Goal: Communication & Community: Answer question/provide support

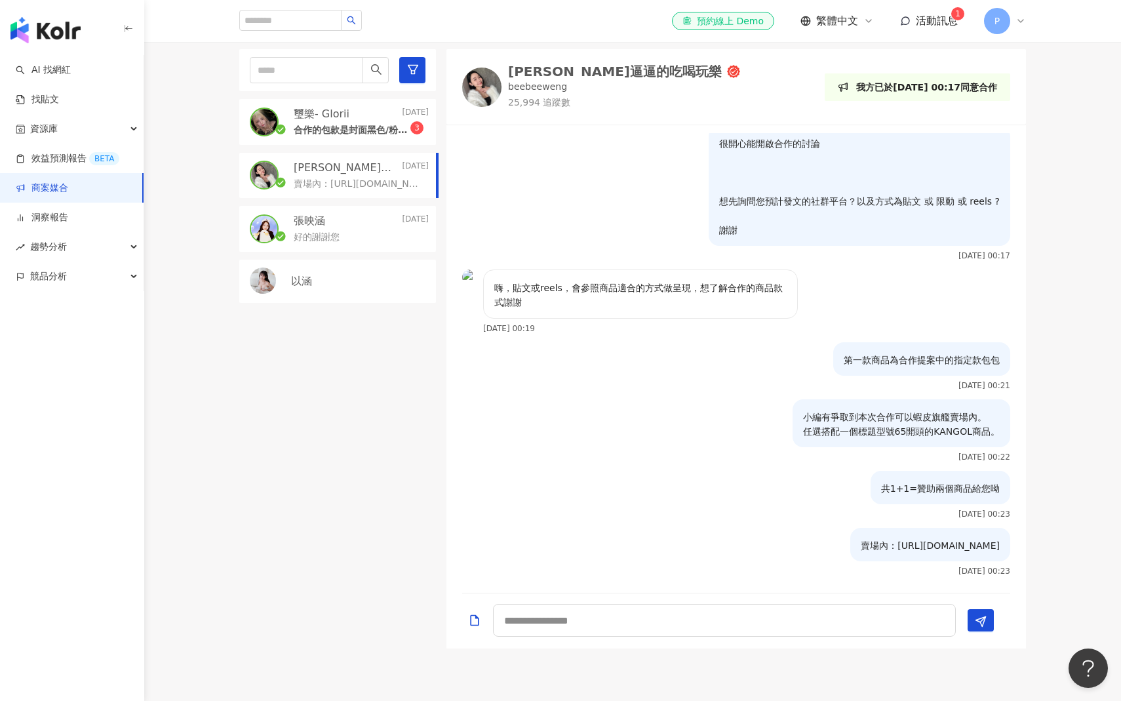
click at [378, 129] on p "合作的包款是封面黑色/粉色那款嗎，謝謝🤍✨" at bounding box center [352, 130] width 117 height 13
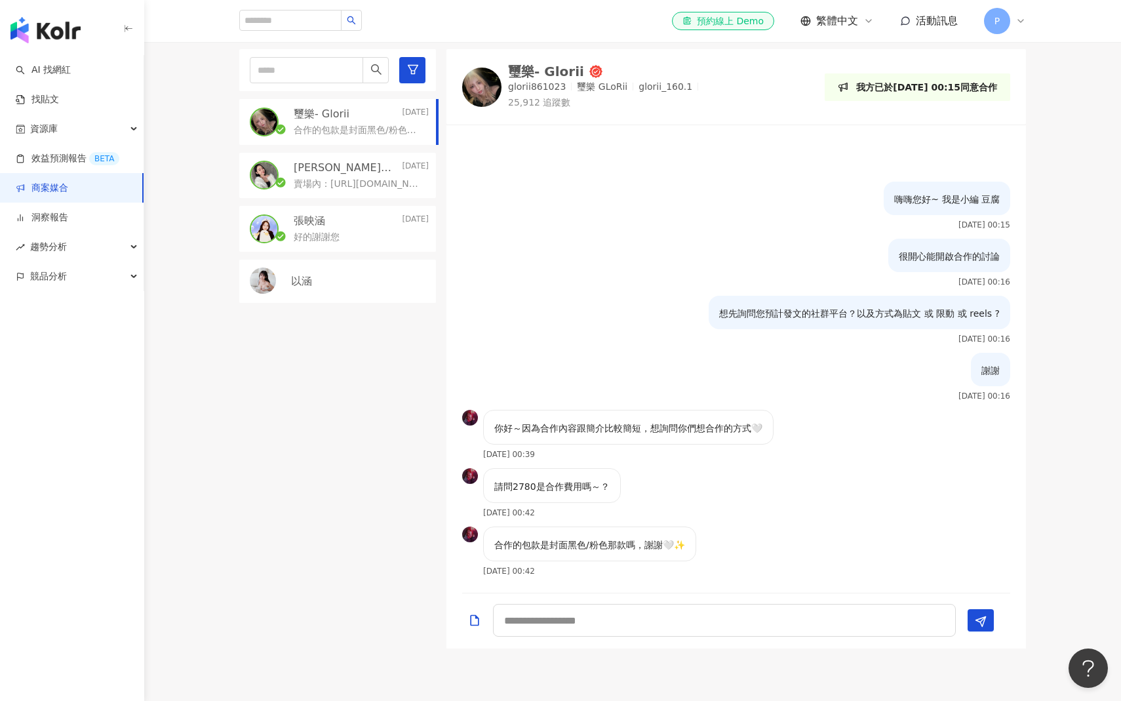
click at [393, 182] on p "賣場內：[URL][DOMAIN_NAME]" at bounding box center [359, 184] width 130 height 13
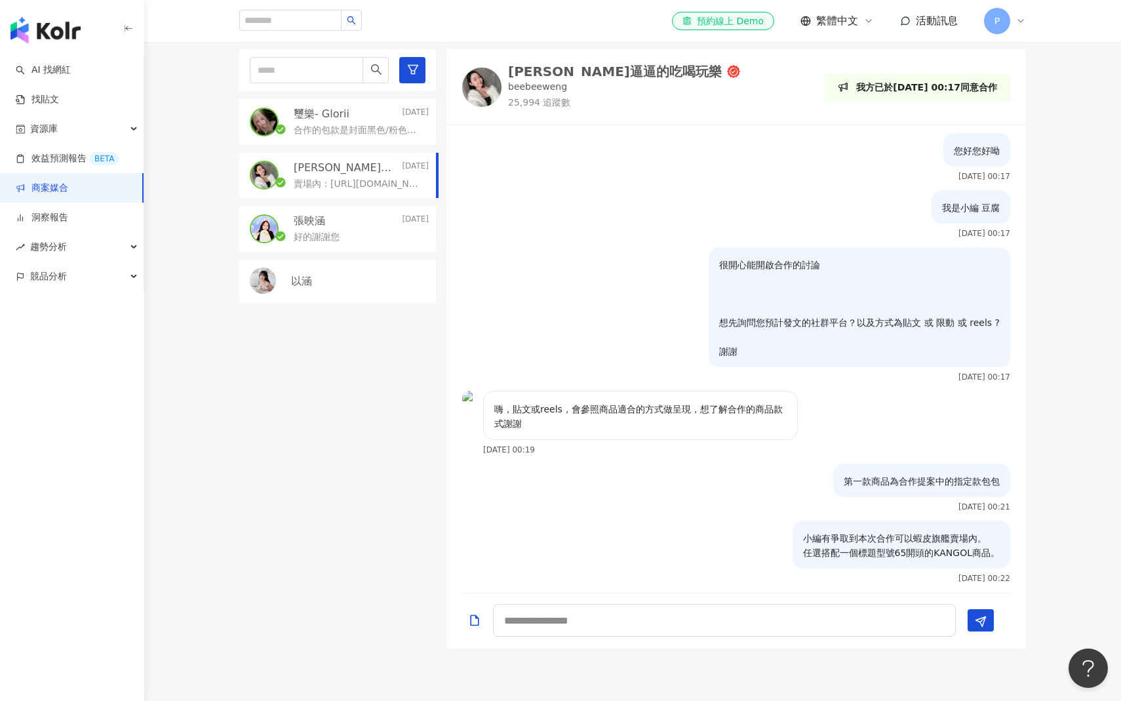
scroll to position [121, 0]
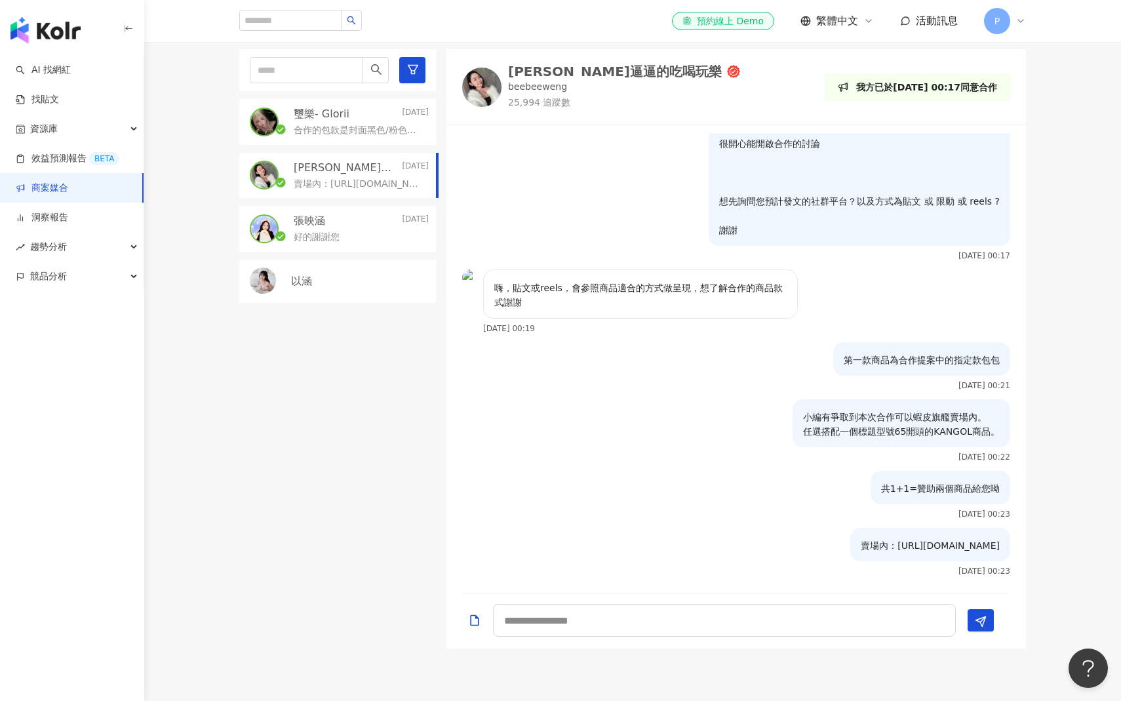
click at [353, 128] on p "合作的包款是封面黑色/粉色那款嗎，謝謝🤍✨" at bounding box center [359, 130] width 130 height 13
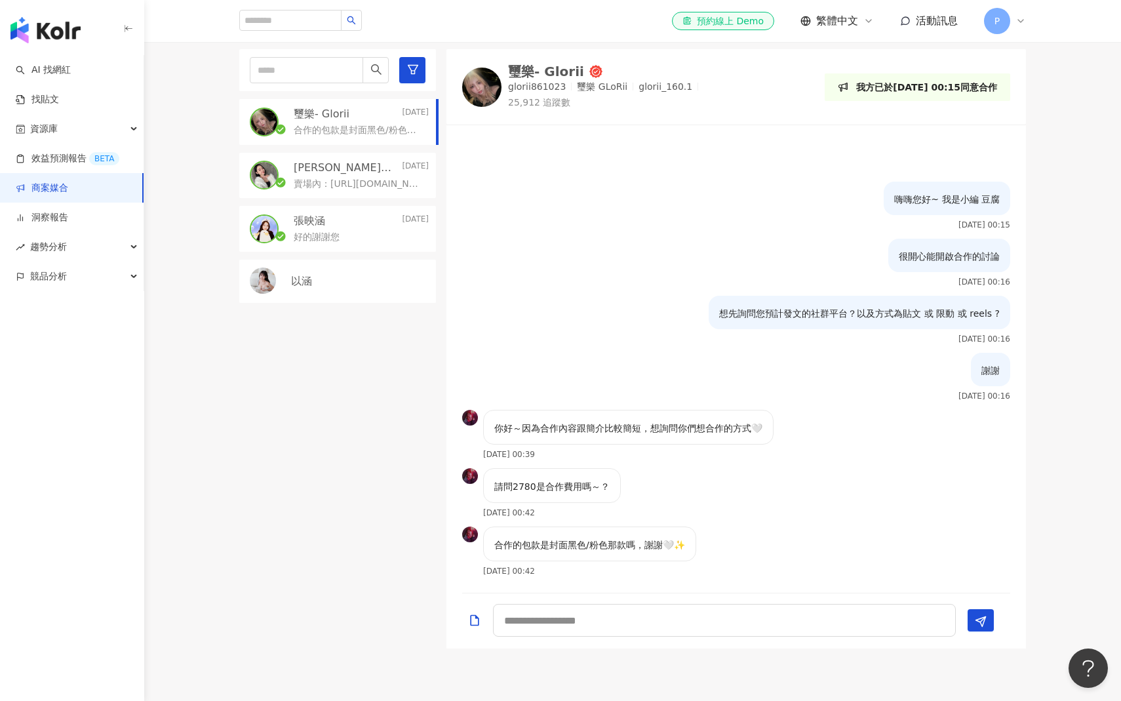
click at [566, 340] on div "想先詢問您預計發文的社群平台？以及方式為貼文 或 限動 或 reels ? [DATE] 00:16" at bounding box center [737, 324] width 580 height 57
click at [376, 328] on div "璽樂- Glorii [DATE] 合作的包款是封面黑色/粉色那款嗎，謝謝🤍✨ 翁逼逼的吃喝玩樂 [DATE] 賣場內：[URL][DOMAIN_NAME] …" at bounding box center [342, 348] width 207 height 599
click at [59, 103] on link "找貼文" at bounding box center [37, 99] width 43 height 13
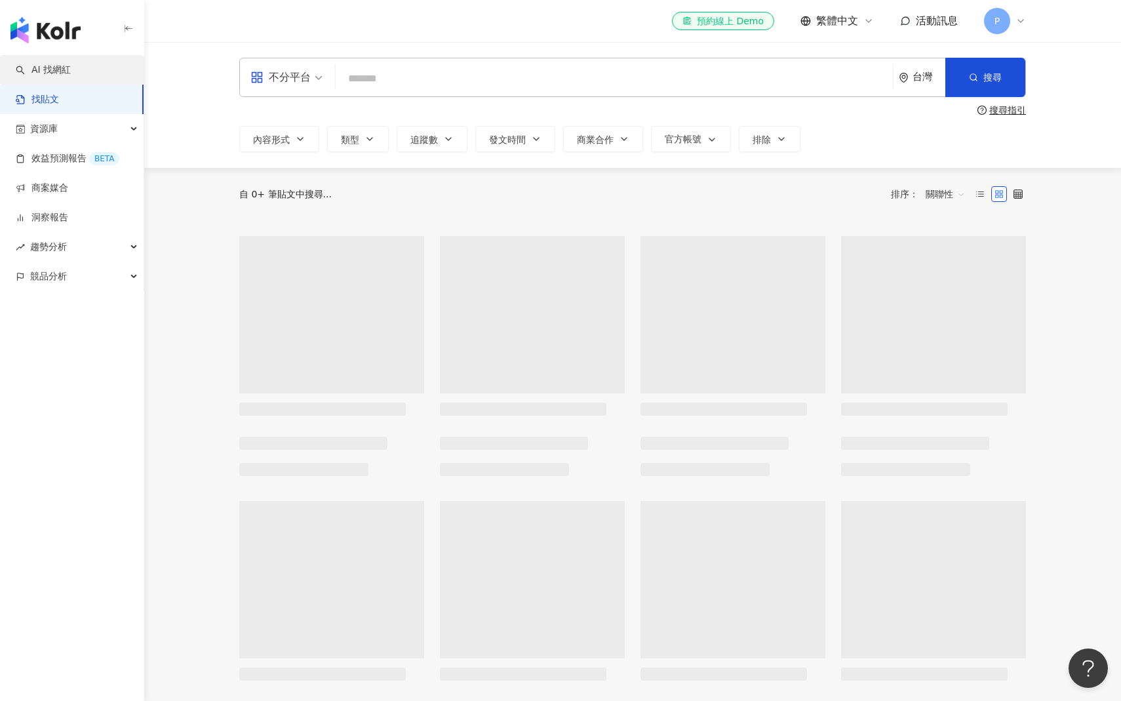
click at [71, 71] on link "AI 找網紅" at bounding box center [43, 70] width 55 height 13
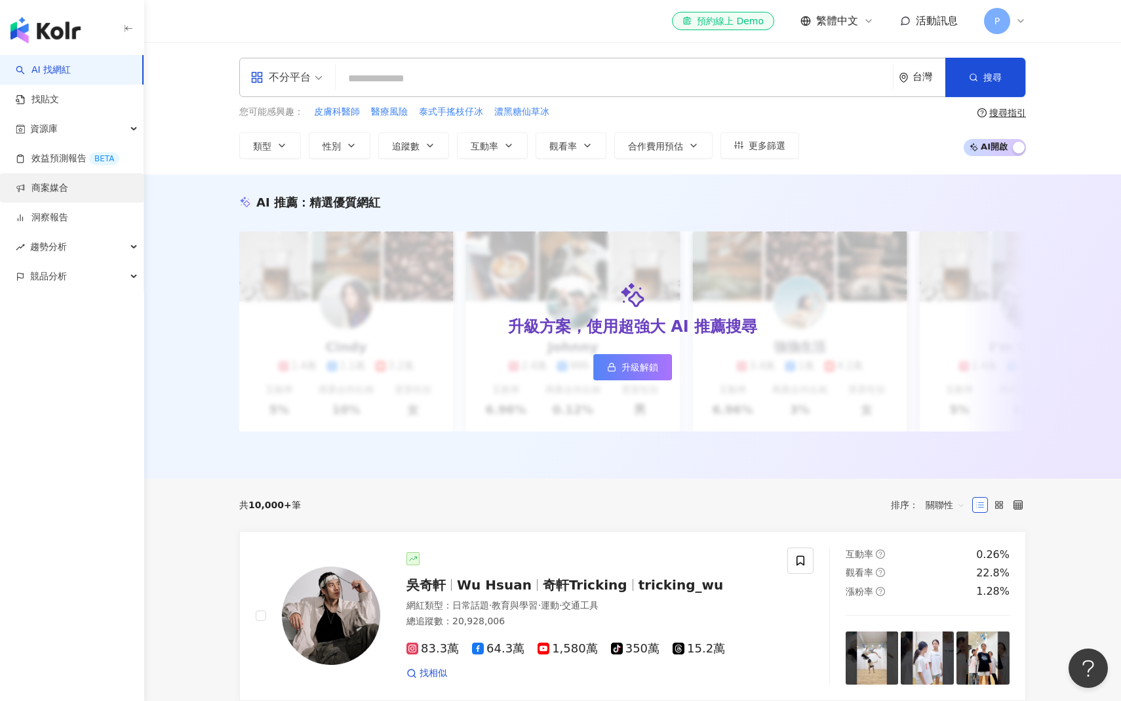
click at [68, 192] on link "商案媒合" at bounding box center [42, 188] width 52 height 13
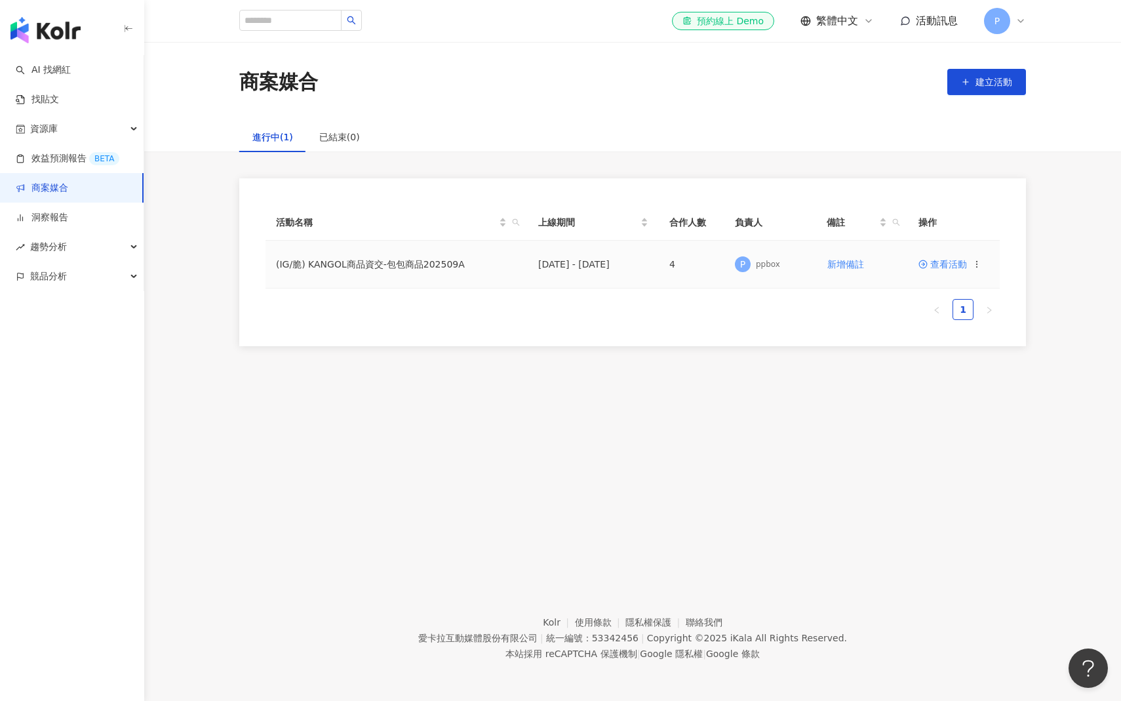
click at [938, 265] on span "查看活動" at bounding box center [943, 264] width 49 height 9
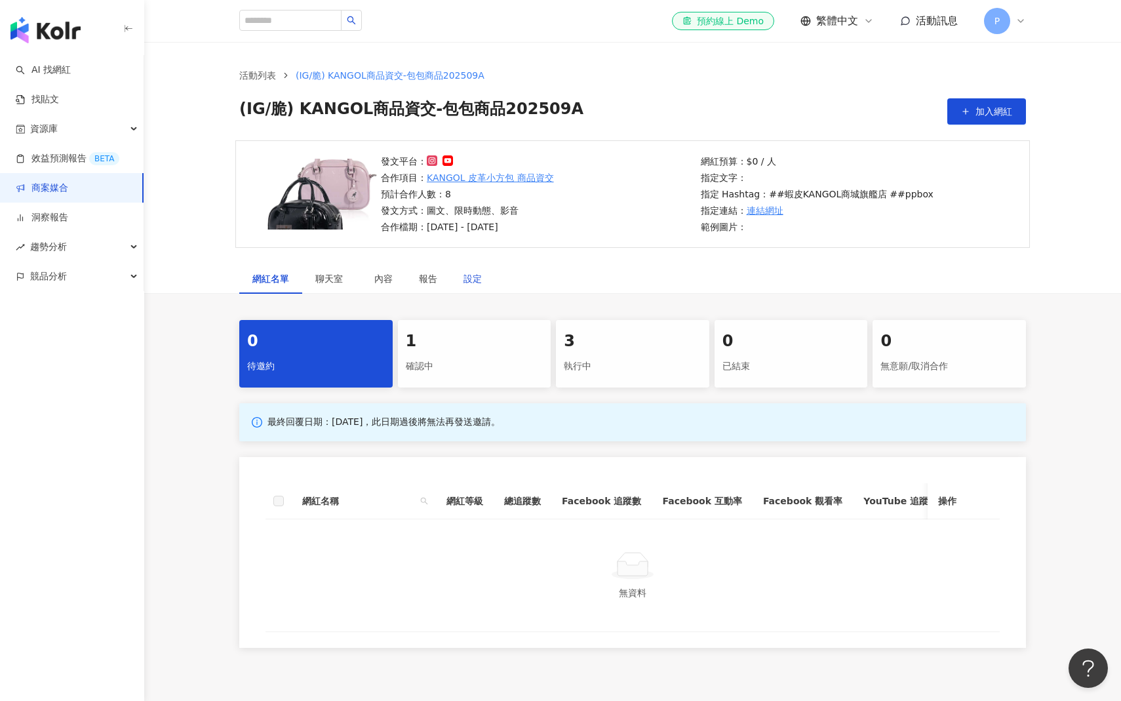
click at [471, 281] on div "設定" at bounding box center [473, 278] width 18 height 14
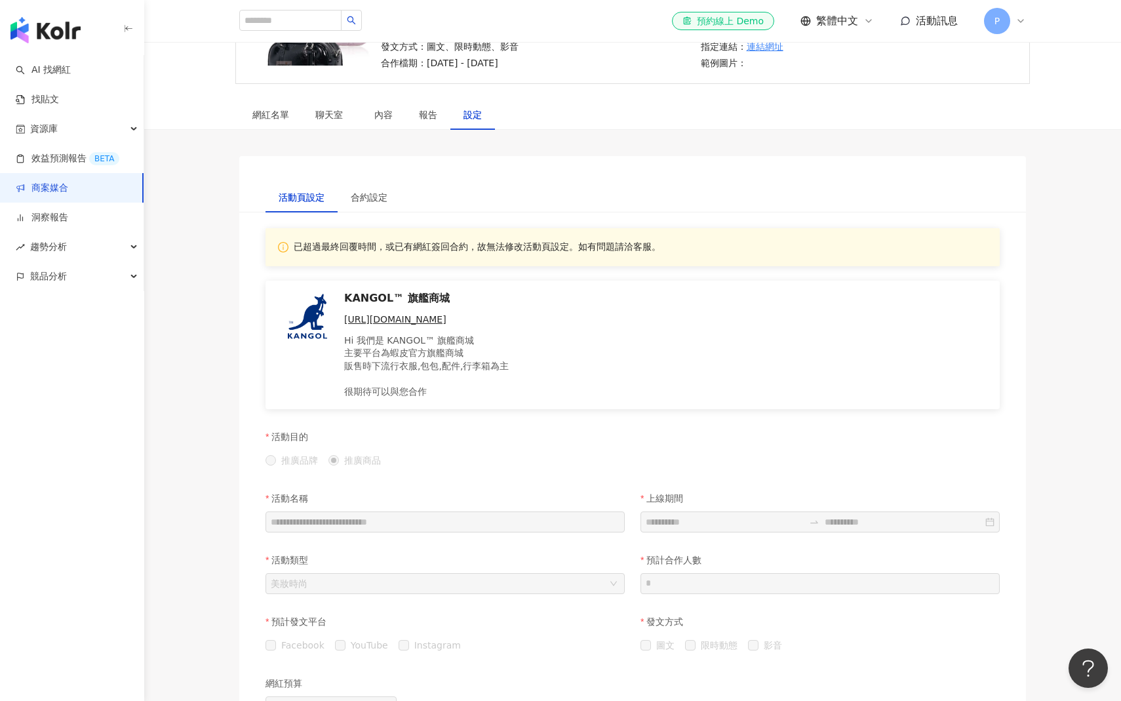
scroll to position [52, 0]
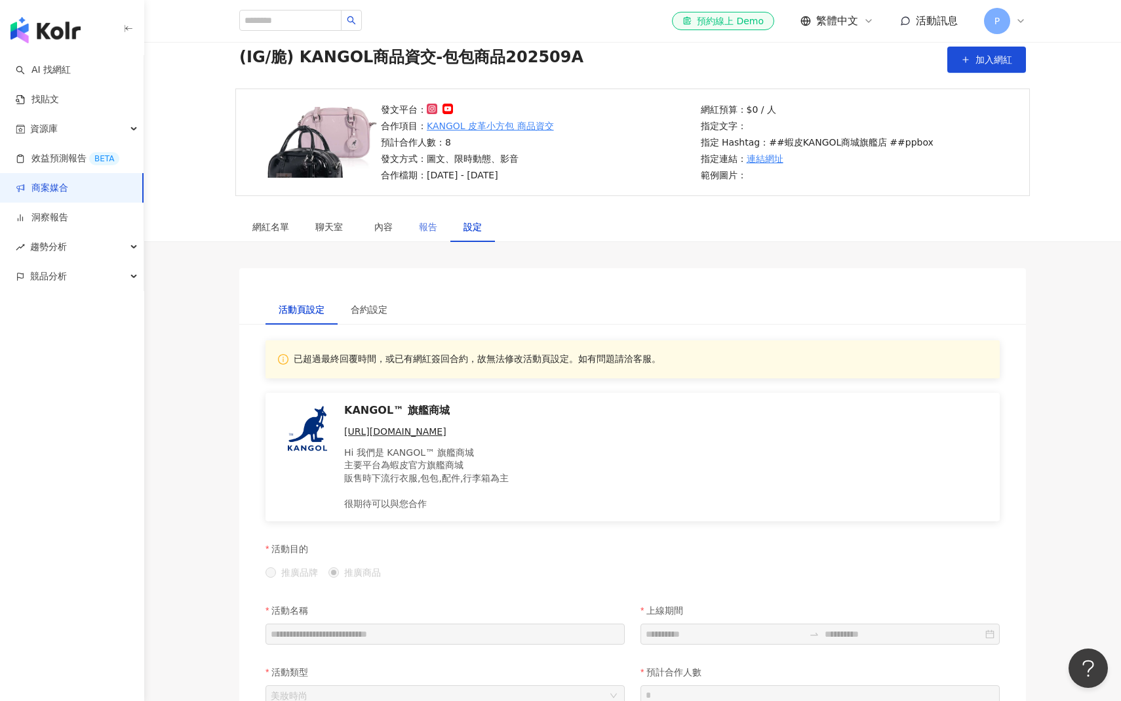
click at [429, 237] on div "報告" at bounding box center [428, 227] width 45 height 30
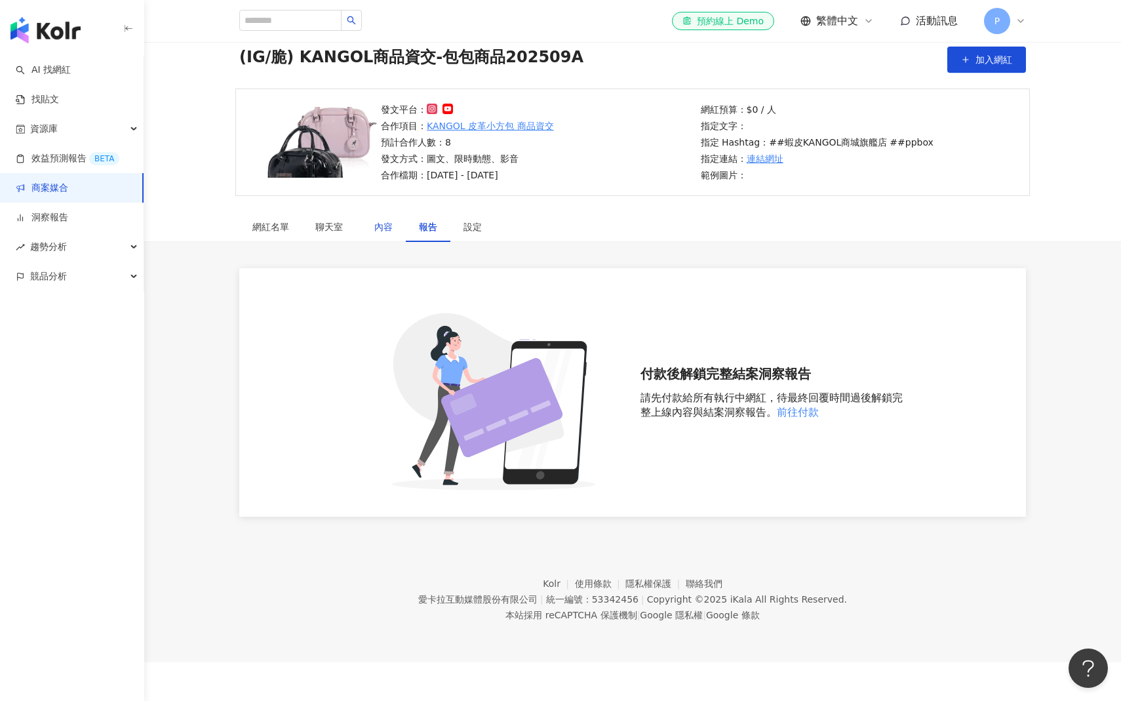
click at [378, 223] on div "內容" at bounding box center [383, 227] width 18 height 14
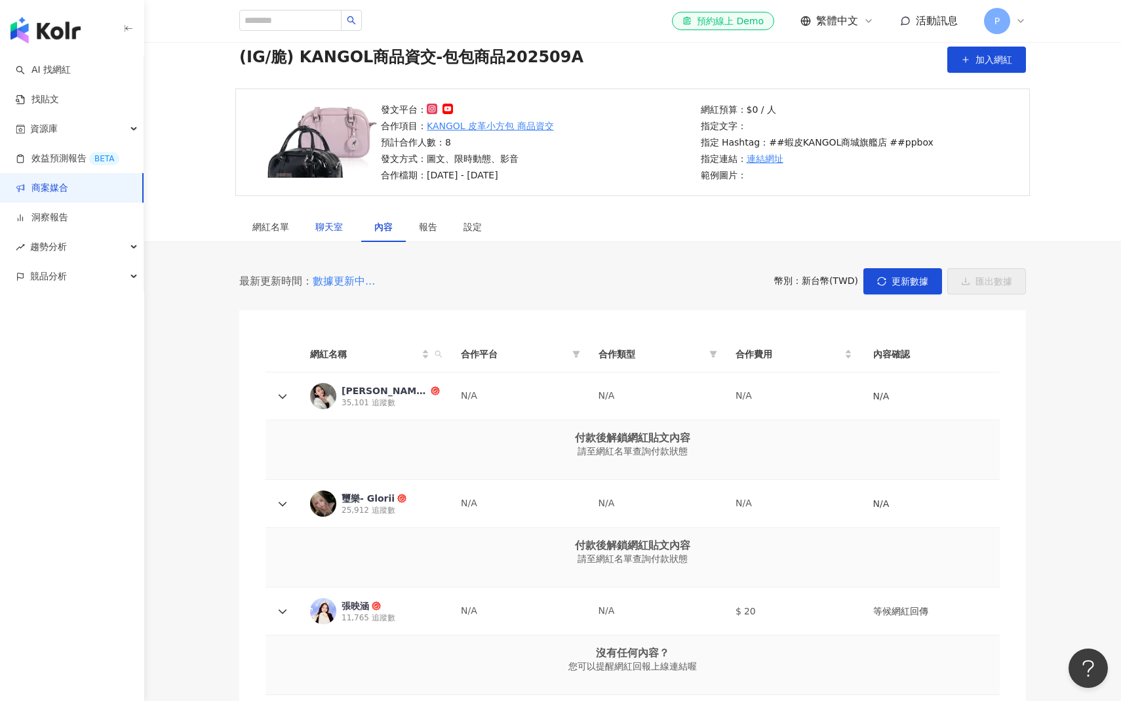
click at [336, 226] on span "聊天室" at bounding box center [331, 226] width 33 height 9
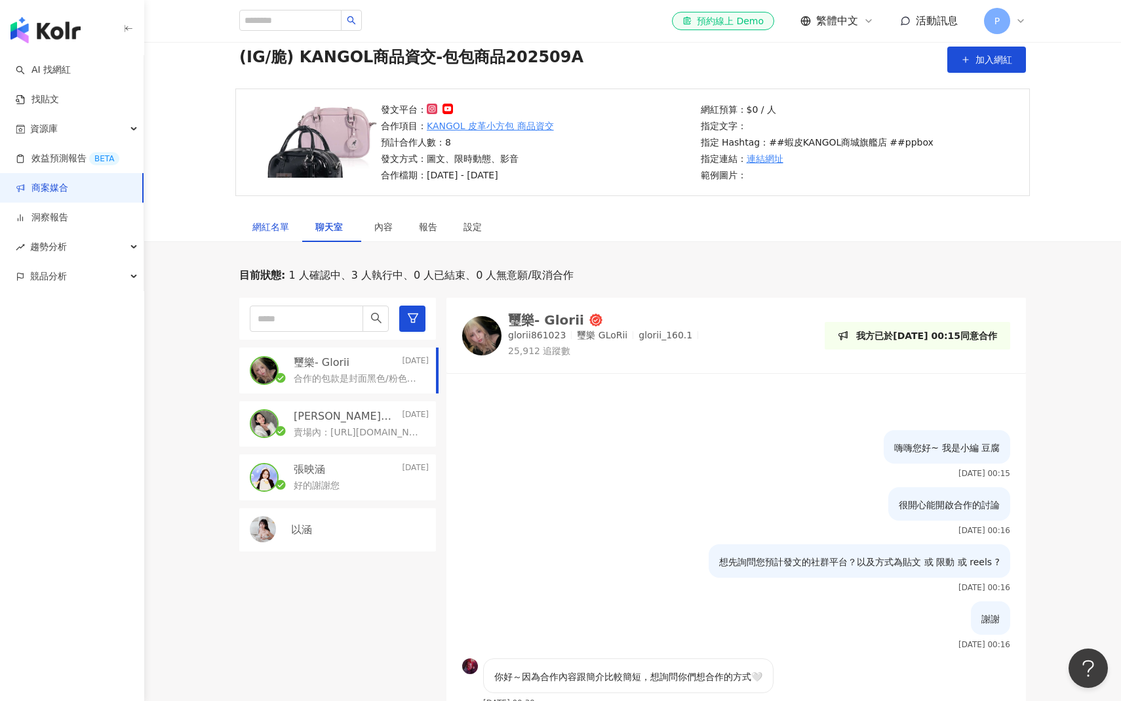
click at [273, 222] on div "網紅名單" at bounding box center [270, 227] width 37 height 14
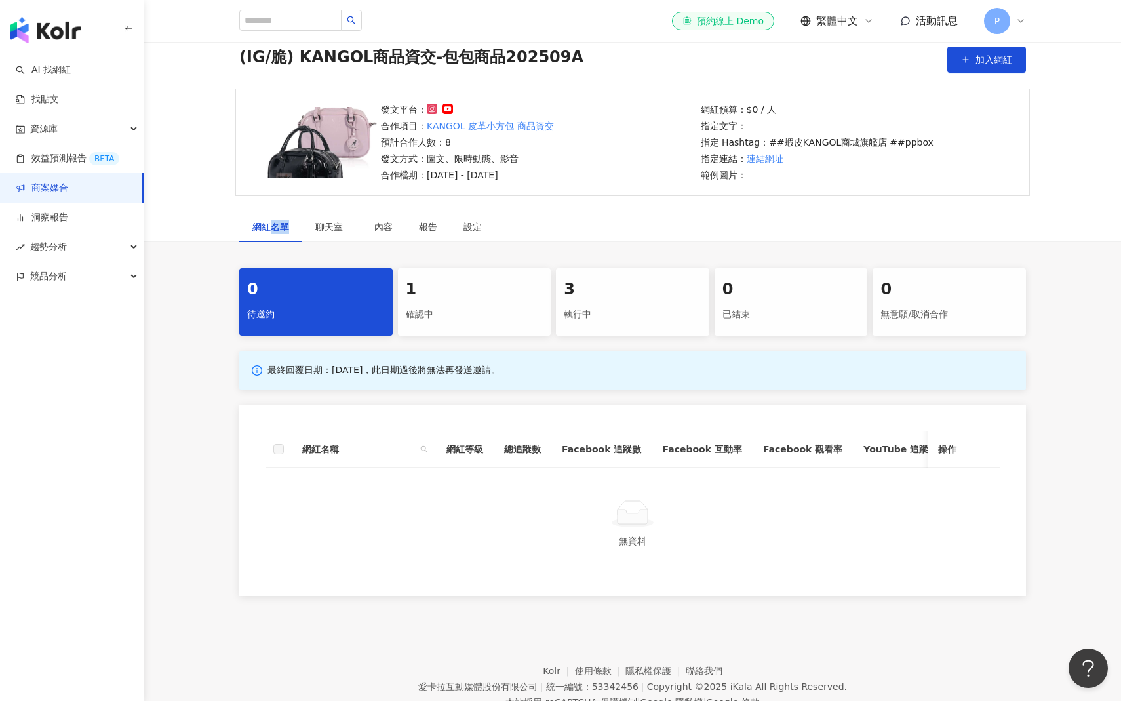
click at [273, 222] on div "網紅名單" at bounding box center [270, 227] width 37 height 14
click at [475, 225] on div "設定" at bounding box center [473, 227] width 18 height 14
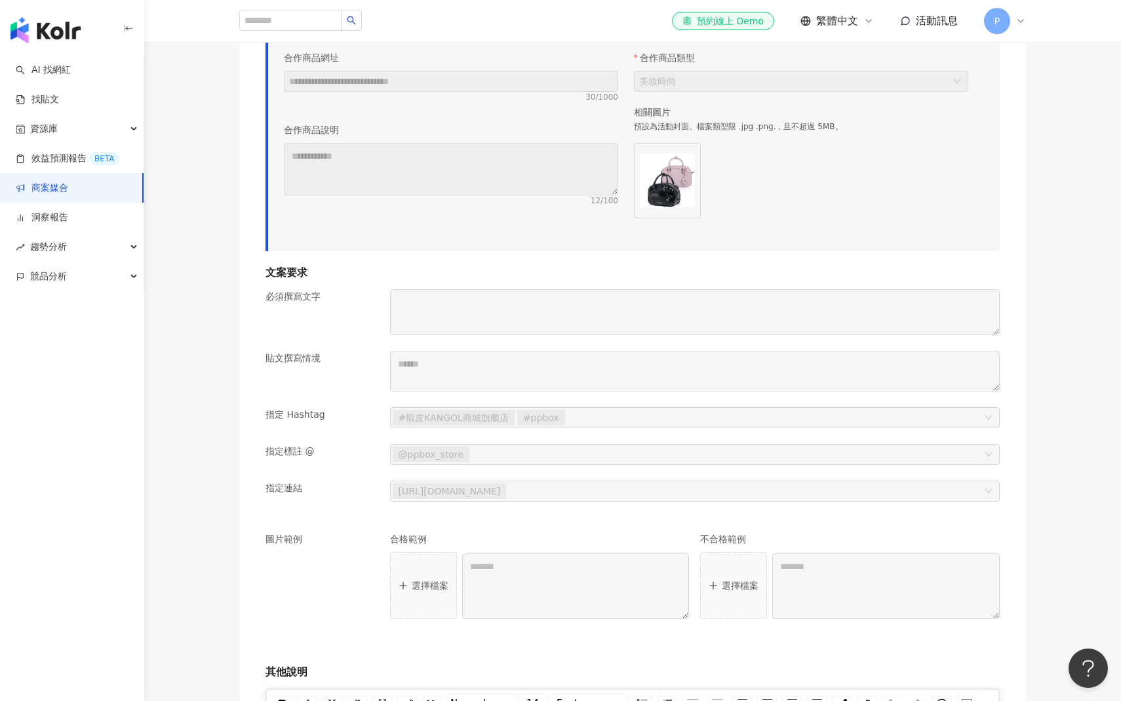
scroll to position [1039, 0]
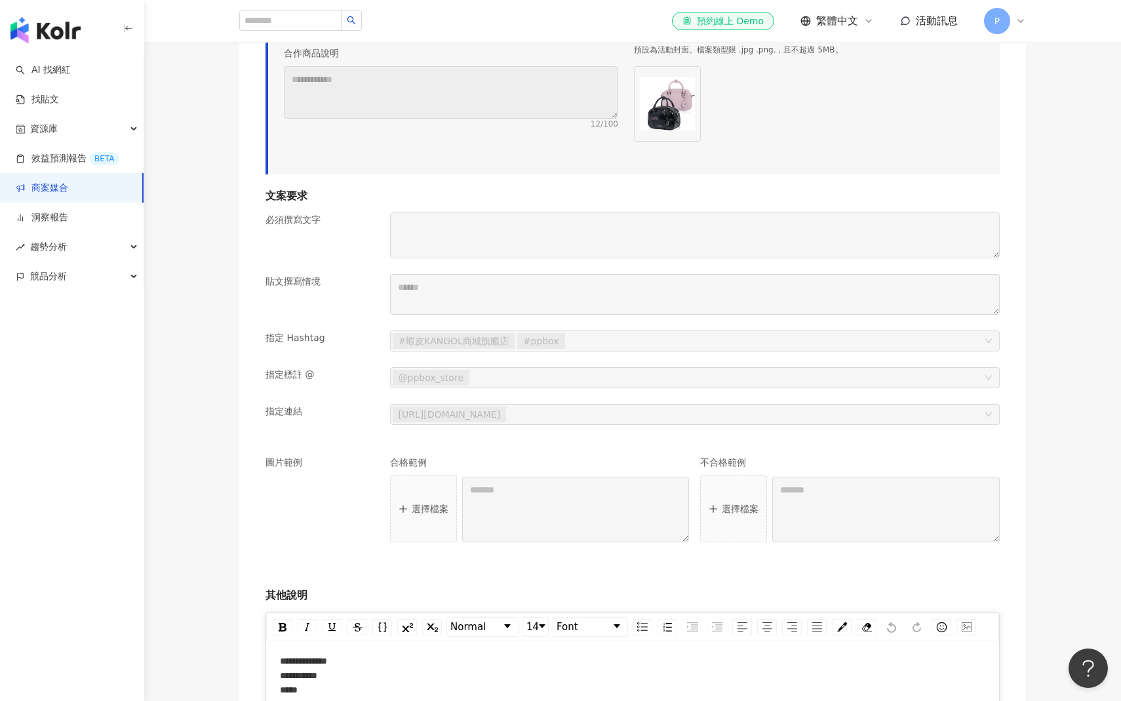
click at [349, 313] on div "貼文撰寫情境" at bounding box center [322, 302] width 125 height 56
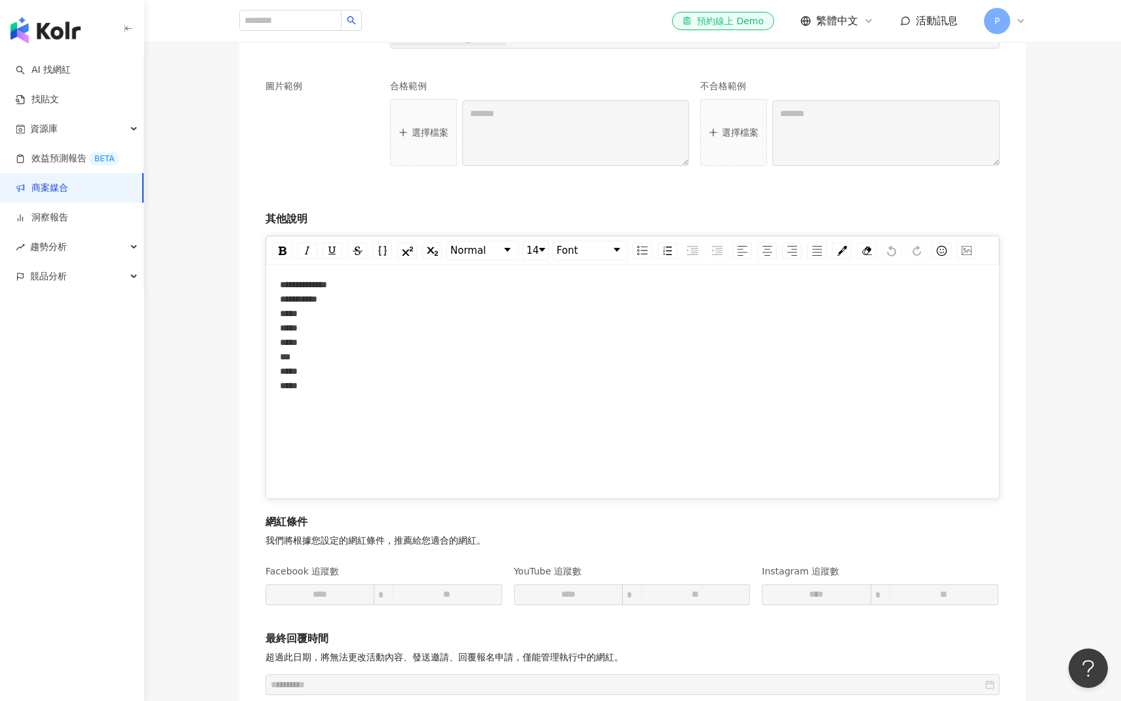
scroll to position [1580, 0]
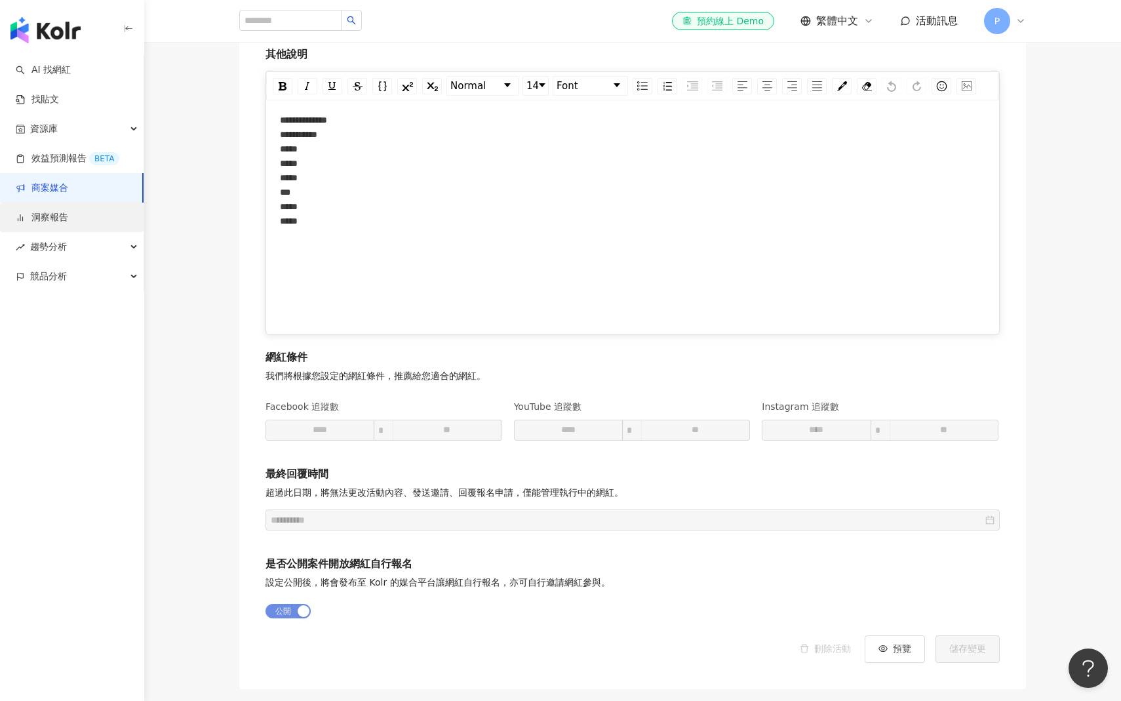
click at [68, 220] on link "洞察報告" at bounding box center [42, 217] width 52 height 13
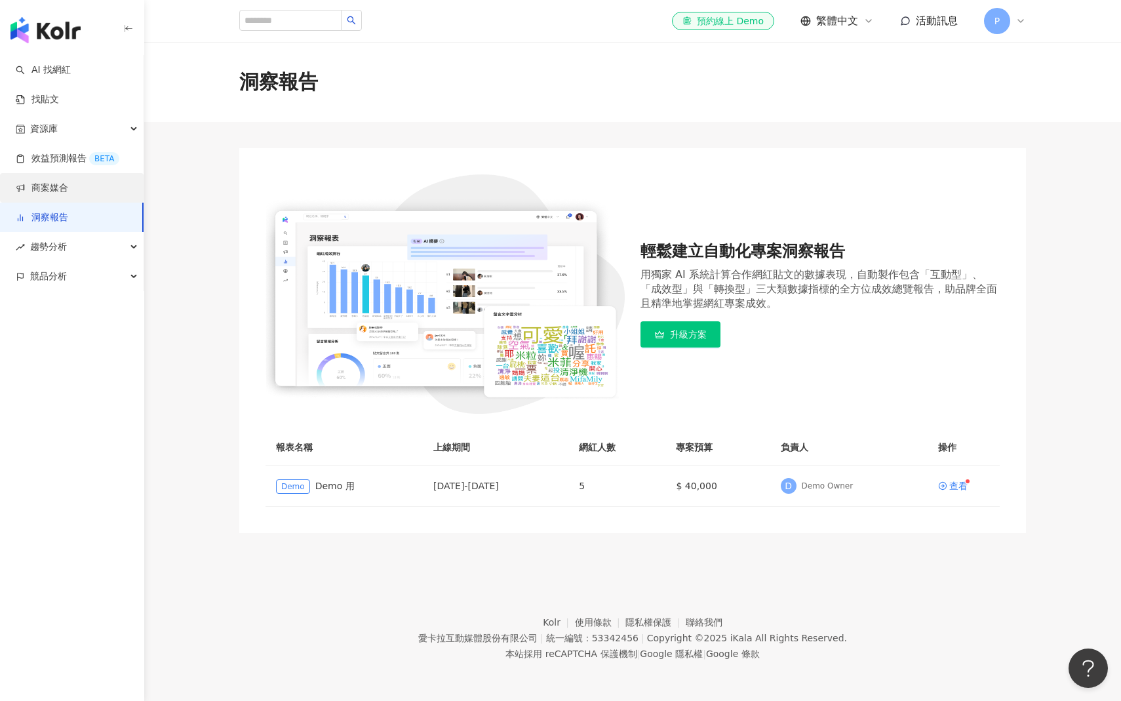
click at [62, 195] on link "商案媒合" at bounding box center [42, 188] width 52 height 13
